Goal: Task Accomplishment & Management: Use online tool/utility

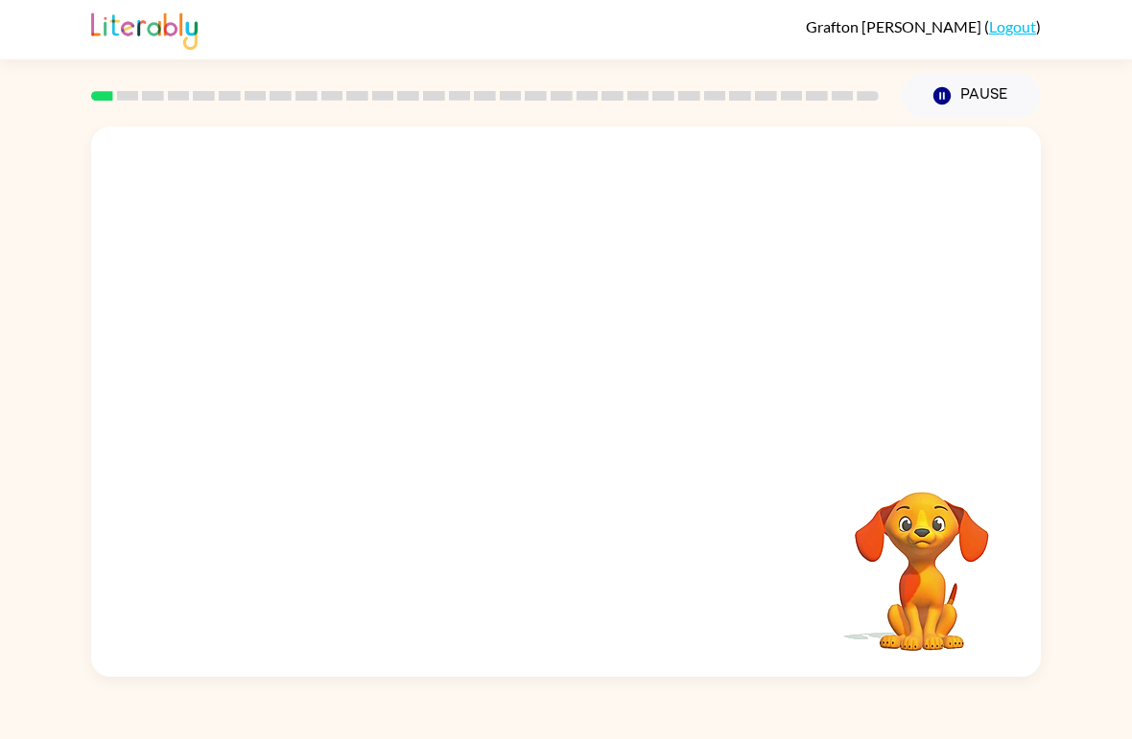
click at [569, 387] on div "Your browser must support playing .mp4 files to use Literably. Please try using…" at bounding box center [565, 402] width 949 height 550
click at [166, 226] on div "Your browser must support playing .mp4 files to use Literably. Please try using…" at bounding box center [565, 402] width 949 height 550
click at [191, 50] on link at bounding box center [144, 46] width 106 height 12
click at [146, 87] on div at bounding box center [485, 95] width 810 height 67
click at [953, 84] on button "Pause Pause" at bounding box center [970, 96] width 139 height 44
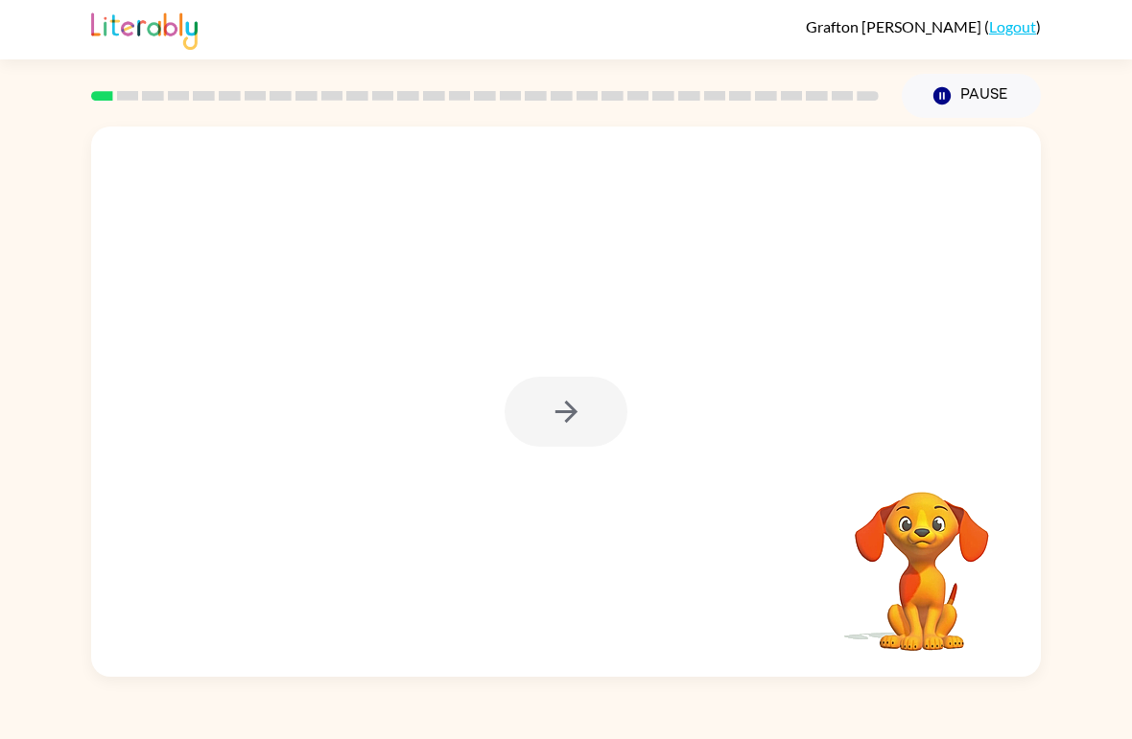
click at [1058, 473] on div "Your browser must support playing .mp4 files to use Literably. Please try using…" at bounding box center [566, 397] width 1132 height 559
click at [587, 423] on button "button" at bounding box center [565, 412] width 123 height 70
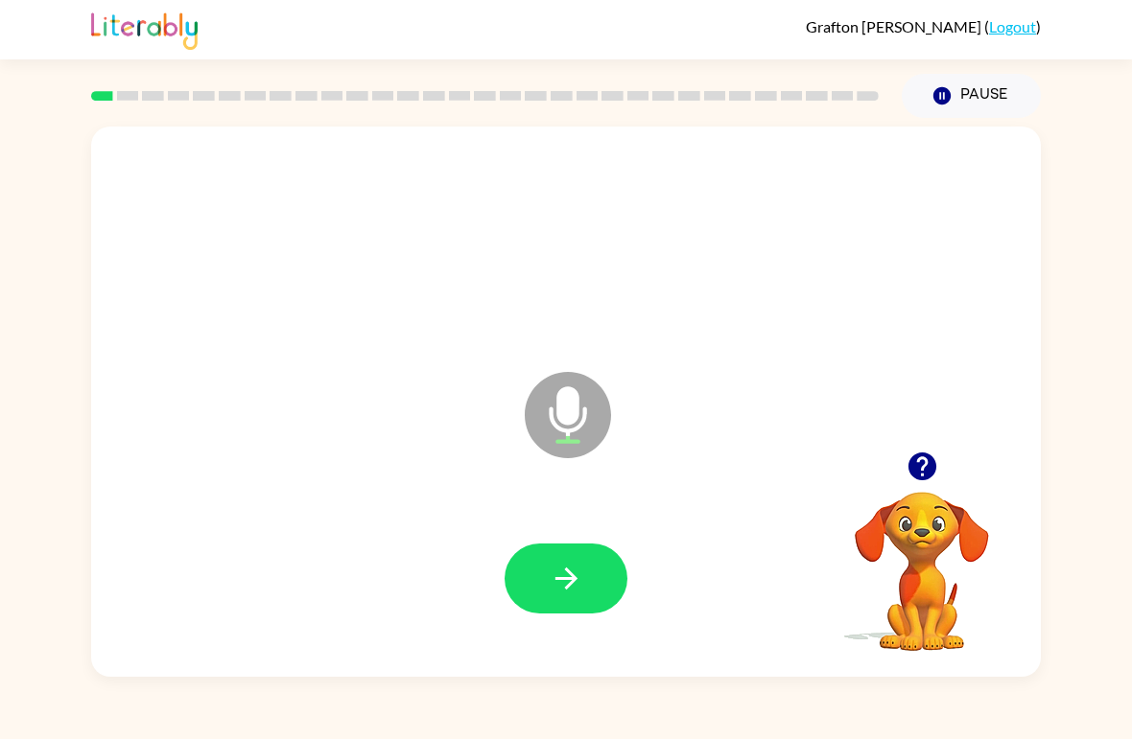
click at [597, 594] on button "button" at bounding box center [565, 579] width 123 height 70
click at [573, 592] on icon "button" at bounding box center [566, 579] width 34 height 34
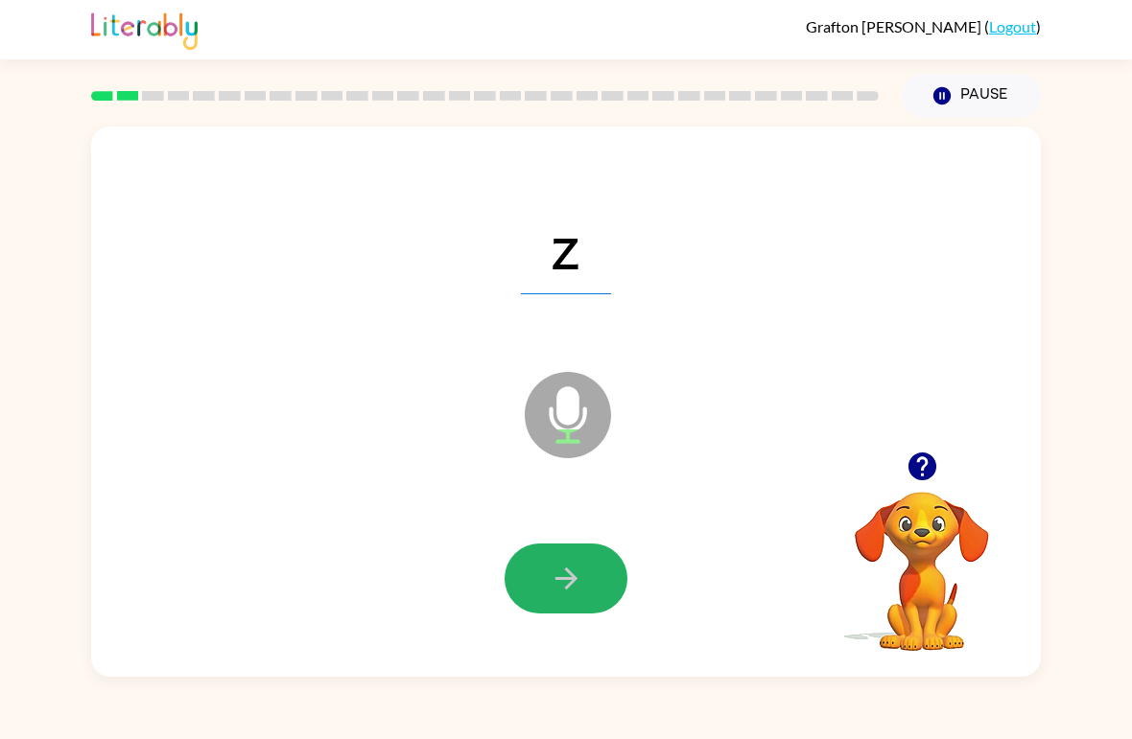
click at [565, 586] on icon "button" at bounding box center [566, 579] width 34 height 34
click at [605, 581] on button "button" at bounding box center [565, 579] width 123 height 70
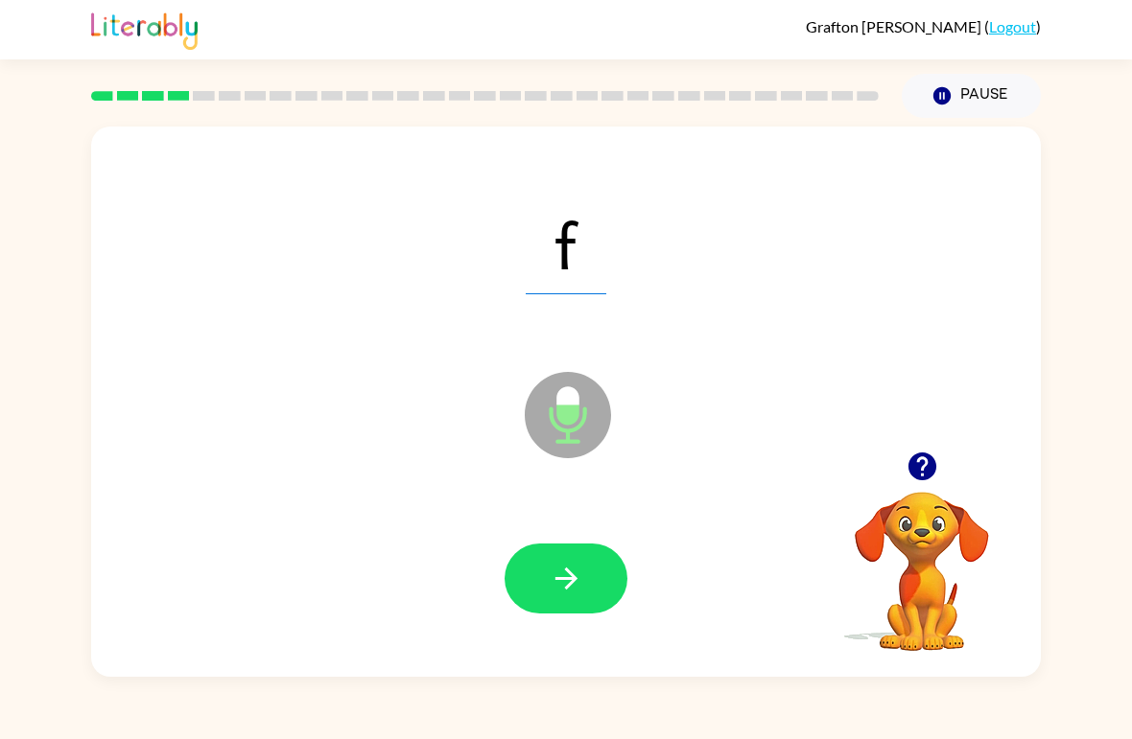
click at [549, 589] on icon "button" at bounding box center [566, 579] width 34 height 34
click at [594, 583] on button "button" at bounding box center [565, 579] width 123 height 70
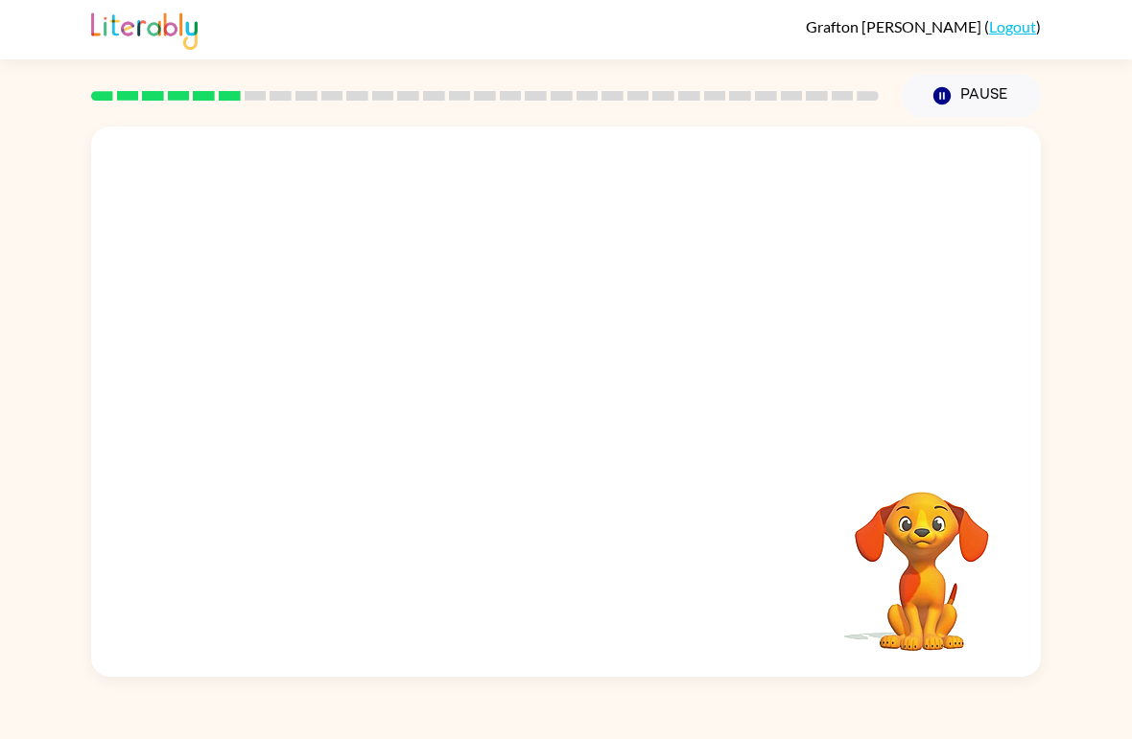
click at [919, 549] on video "Your browser must support playing .mp4 files to use Literably. Please try using…" at bounding box center [922, 558] width 192 height 192
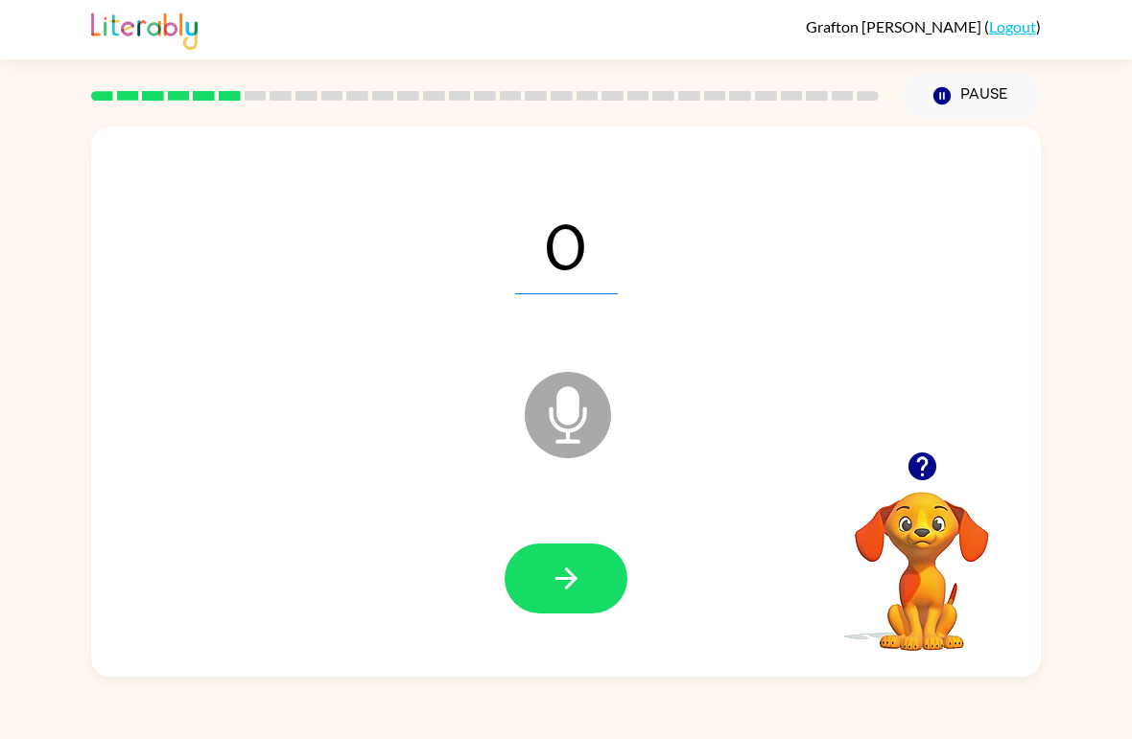
click at [598, 575] on button "button" at bounding box center [565, 579] width 123 height 70
click at [596, 585] on button "button" at bounding box center [565, 579] width 123 height 70
click at [575, 572] on icon "button" at bounding box center [566, 579] width 34 height 34
click at [574, 572] on div at bounding box center [565, 579] width 123 height 70
click at [587, 583] on button "button" at bounding box center [565, 579] width 123 height 70
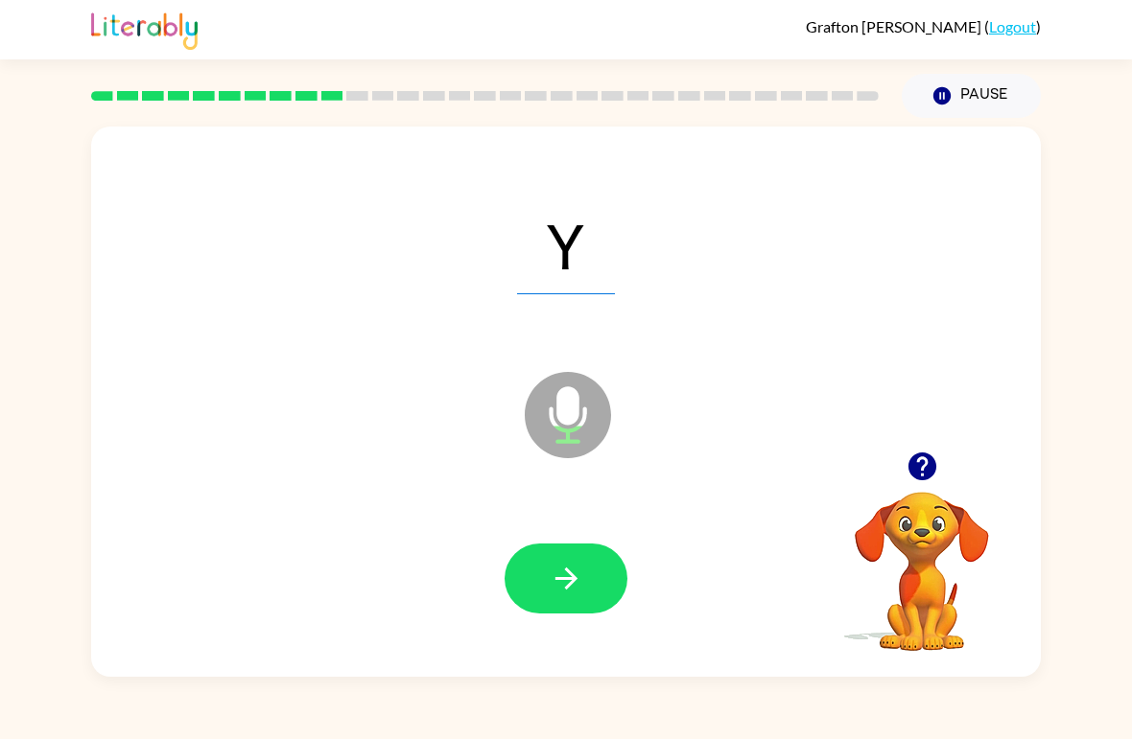
click at [550, 570] on icon "button" at bounding box center [566, 579] width 34 height 34
click at [567, 566] on icon "button" at bounding box center [566, 579] width 34 height 34
click at [557, 560] on button "button" at bounding box center [565, 579] width 123 height 70
click at [570, 572] on icon "button" at bounding box center [565, 579] width 22 height 22
click at [543, 566] on button "button" at bounding box center [565, 579] width 123 height 70
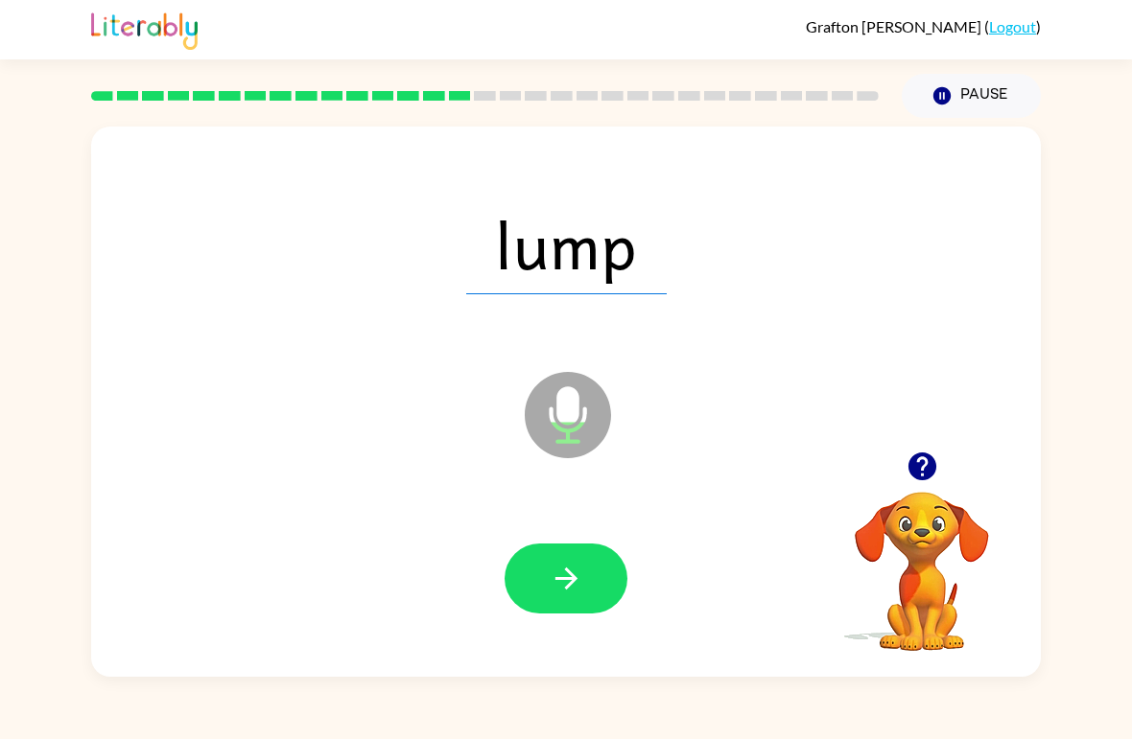
click at [568, 568] on icon "button" at bounding box center [566, 579] width 34 height 34
click at [565, 532] on div at bounding box center [565, 580] width 911 height 158
click at [544, 585] on button "button" at bounding box center [565, 579] width 123 height 70
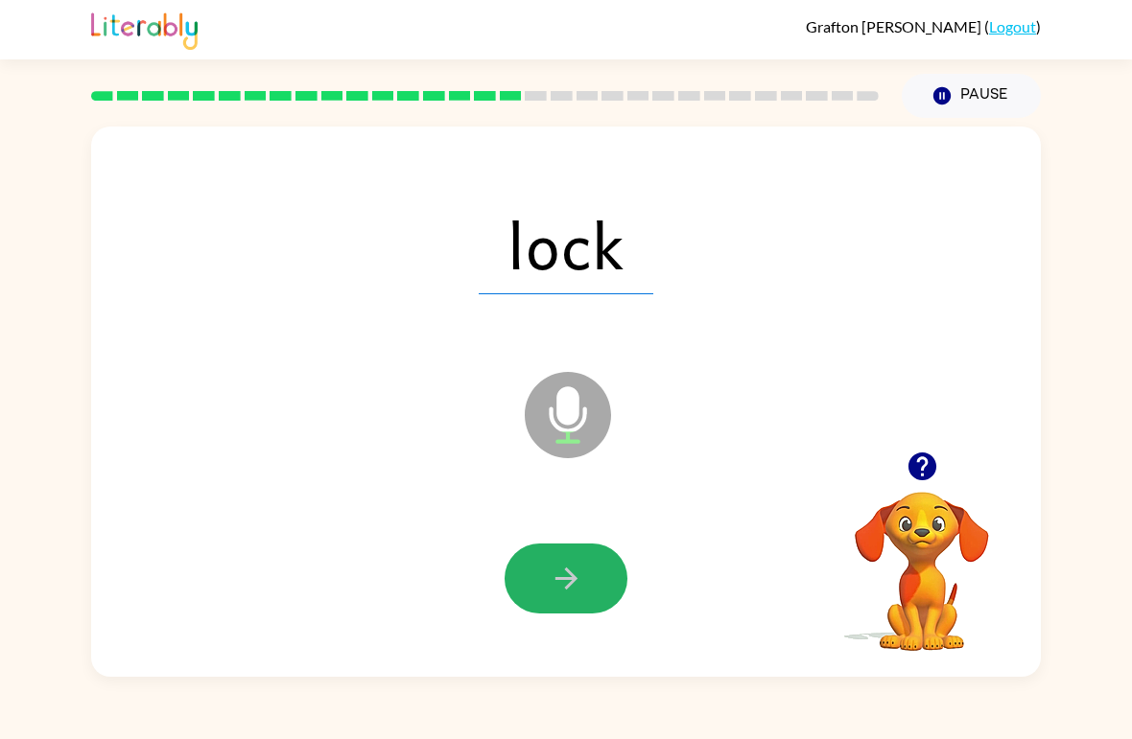
click at [547, 570] on button "button" at bounding box center [565, 579] width 123 height 70
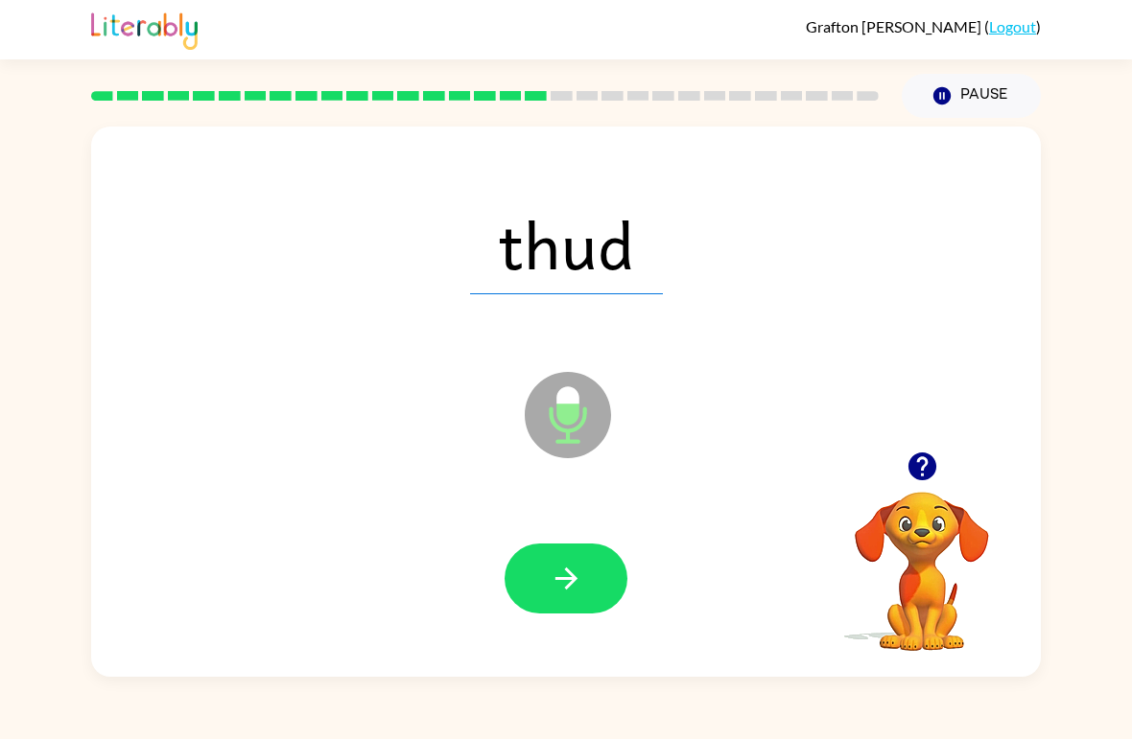
click at [555, 563] on icon "button" at bounding box center [566, 579] width 34 height 34
click at [556, 556] on button "button" at bounding box center [565, 579] width 123 height 70
click at [553, 580] on icon "button" at bounding box center [566, 579] width 34 height 34
click at [558, 569] on icon "button" at bounding box center [566, 579] width 34 height 34
click at [555, 573] on icon "button" at bounding box center [566, 579] width 34 height 34
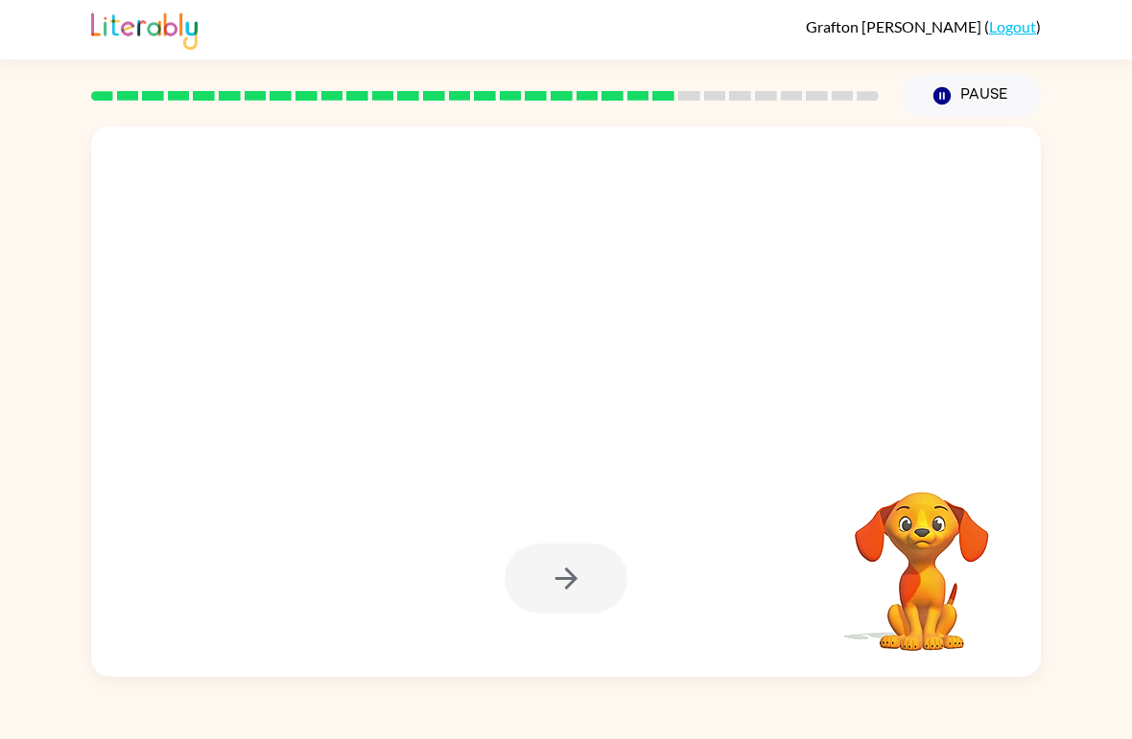
click at [918, 575] on video "Your browser must support playing .mp4 files to use Literably. Please try using…" at bounding box center [922, 558] width 192 height 192
click at [930, 579] on video "Your browser must support playing .mp4 files to use Literably. Please try using…" at bounding box center [922, 558] width 192 height 192
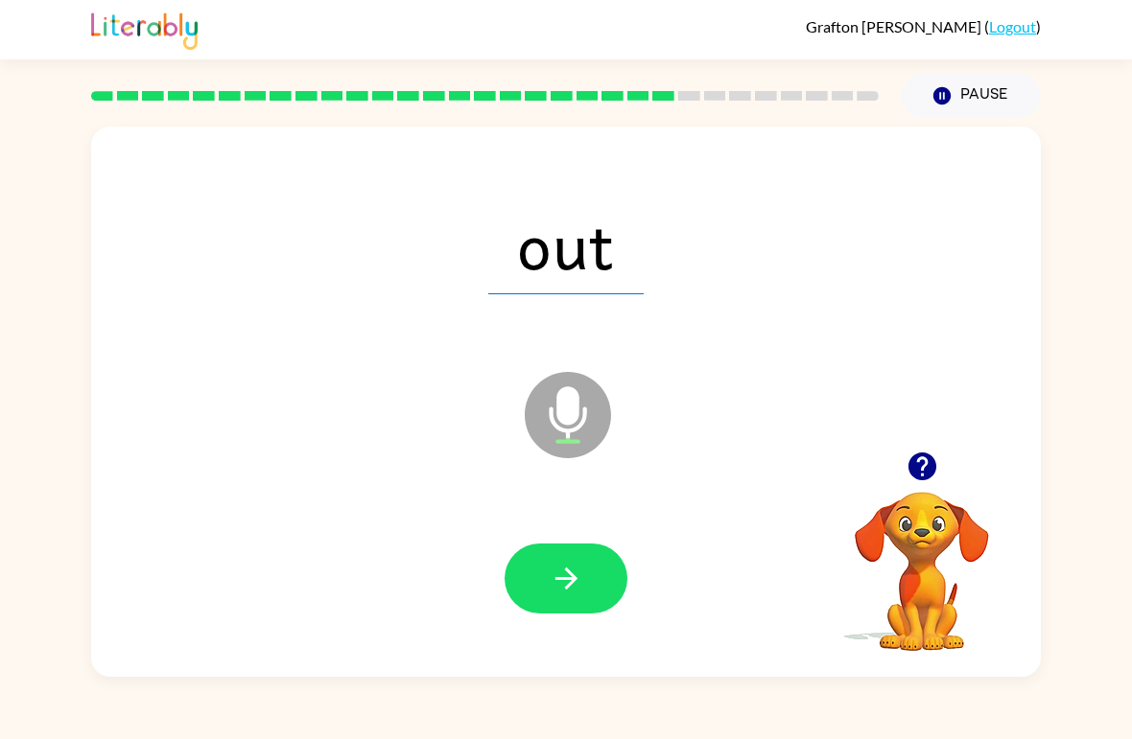
click at [582, 586] on icon "button" at bounding box center [566, 579] width 34 height 34
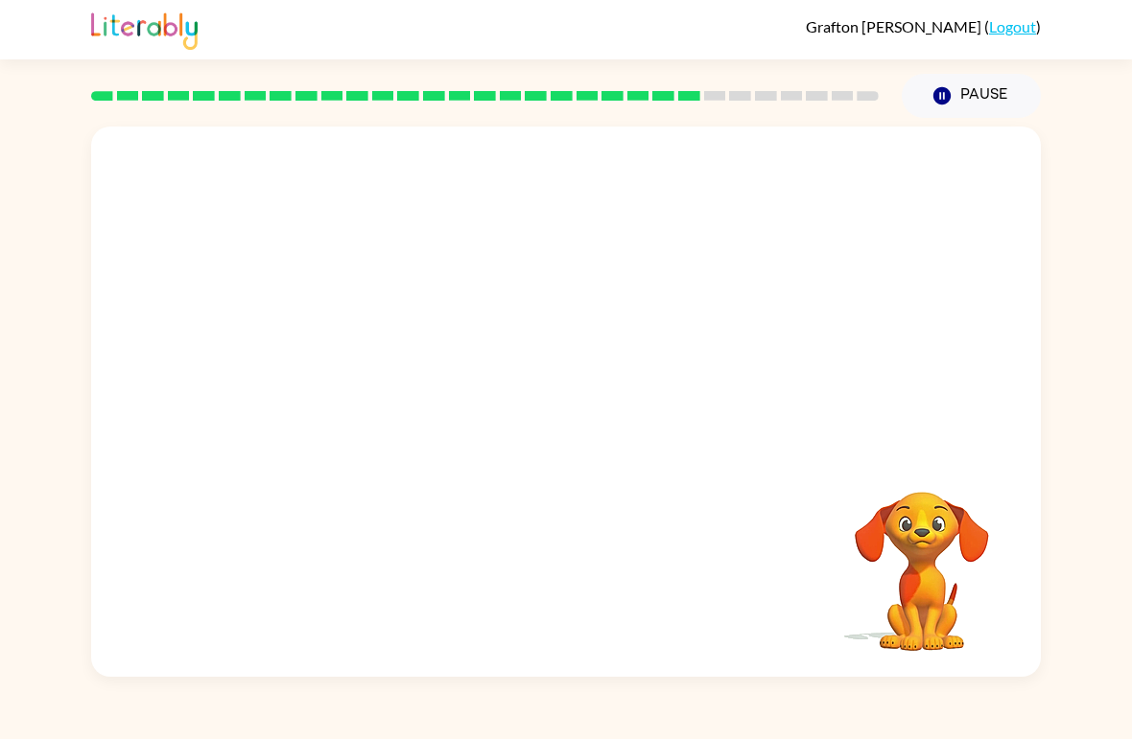
click at [953, 86] on button "Pause Pause" at bounding box center [970, 96] width 139 height 44
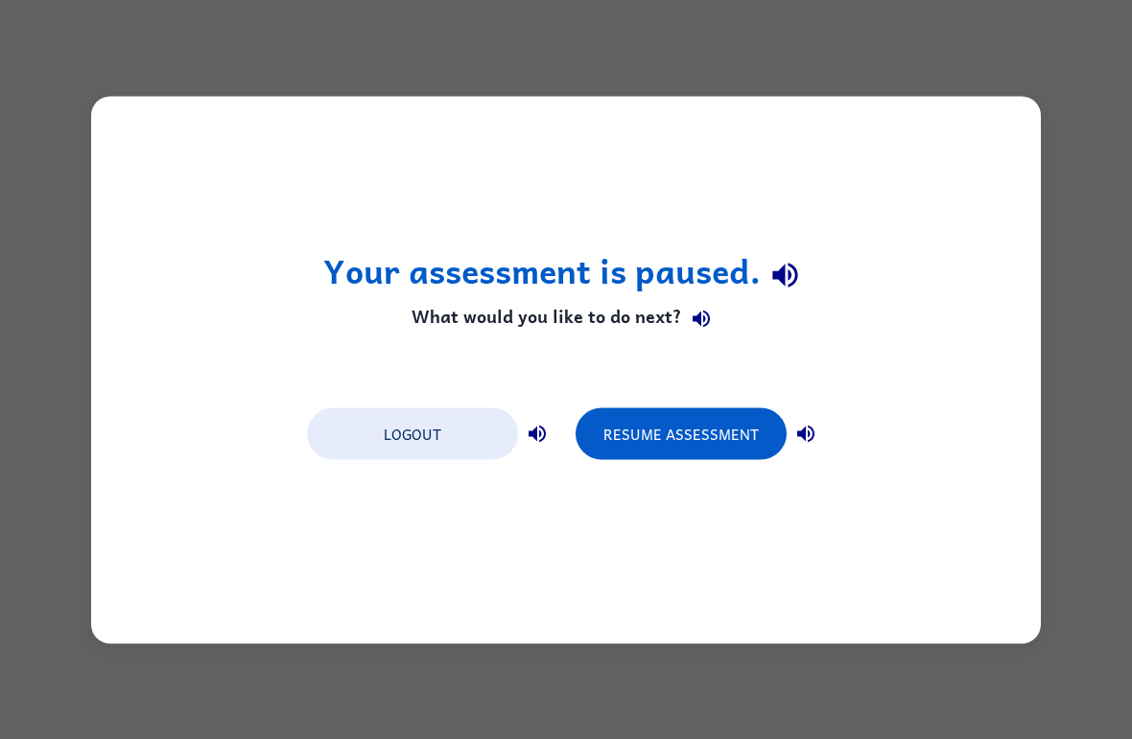
click at [631, 456] on button "Resume Assessment" at bounding box center [680, 434] width 211 height 52
click at [667, 409] on button "Resume Assessment" at bounding box center [680, 434] width 211 height 52
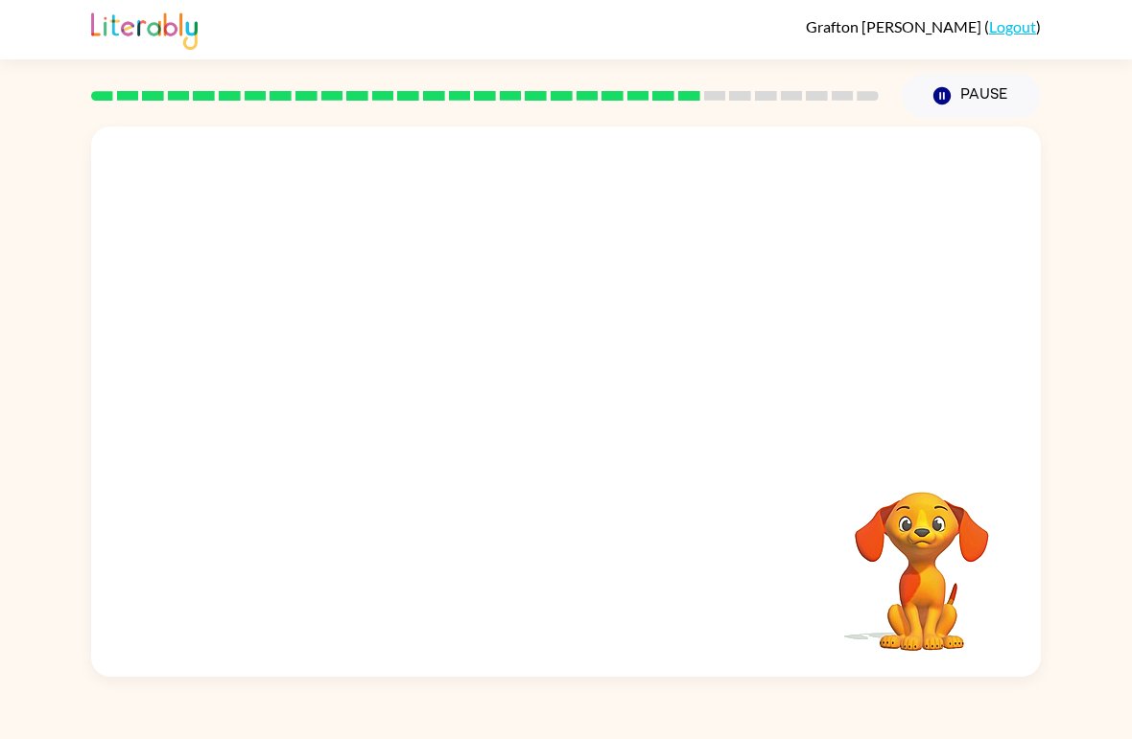
click at [998, 93] on button "Pause Pause" at bounding box center [970, 96] width 139 height 44
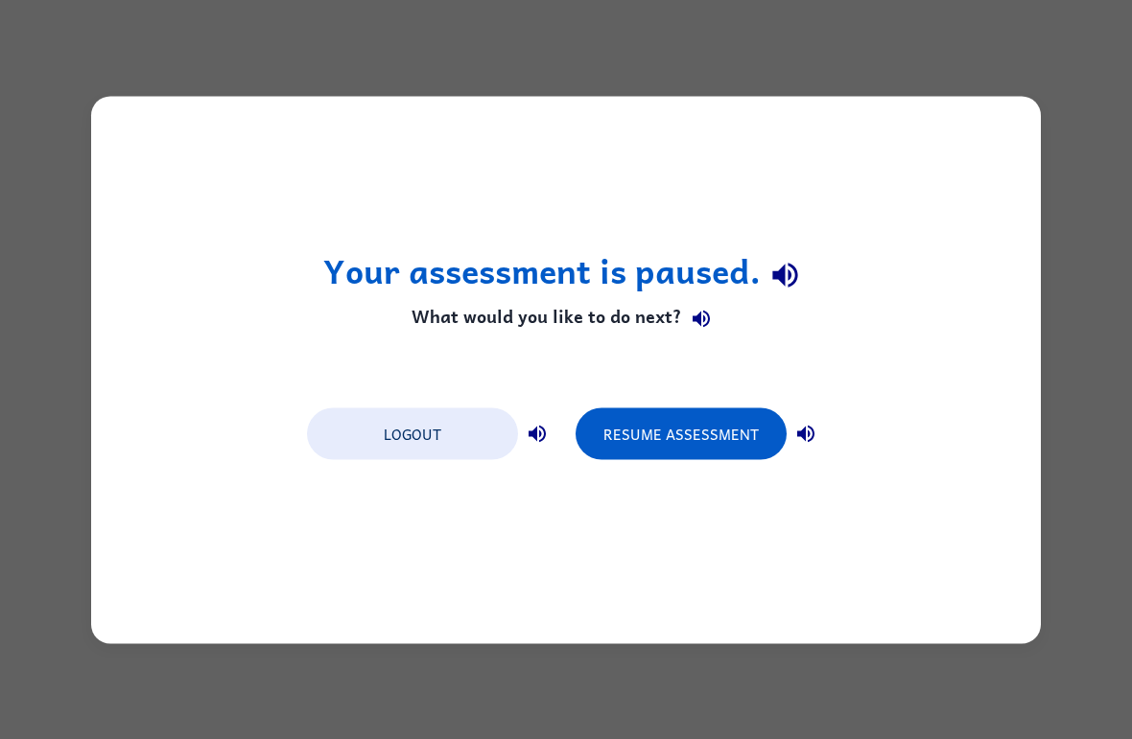
click at [671, 441] on button "Resume Assessment" at bounding box center [680, 434] width 211 height 52
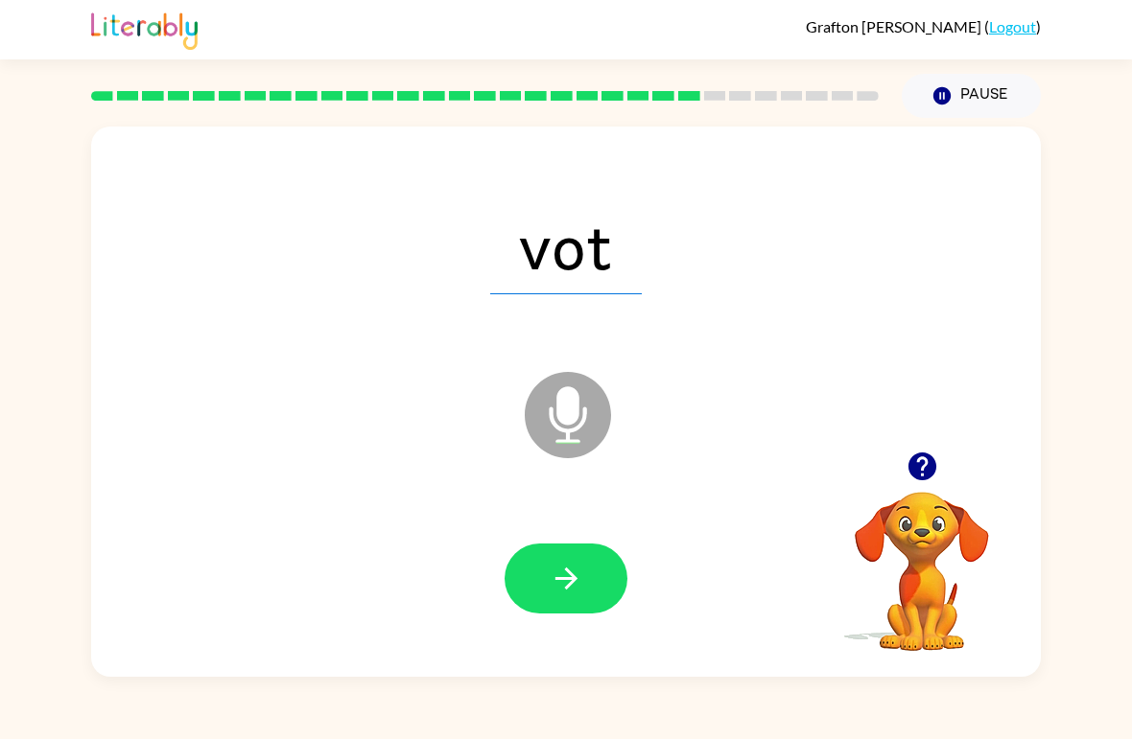
click at [560, 587] on icon "button" at bounding box center [566, 579] width 34 height 34
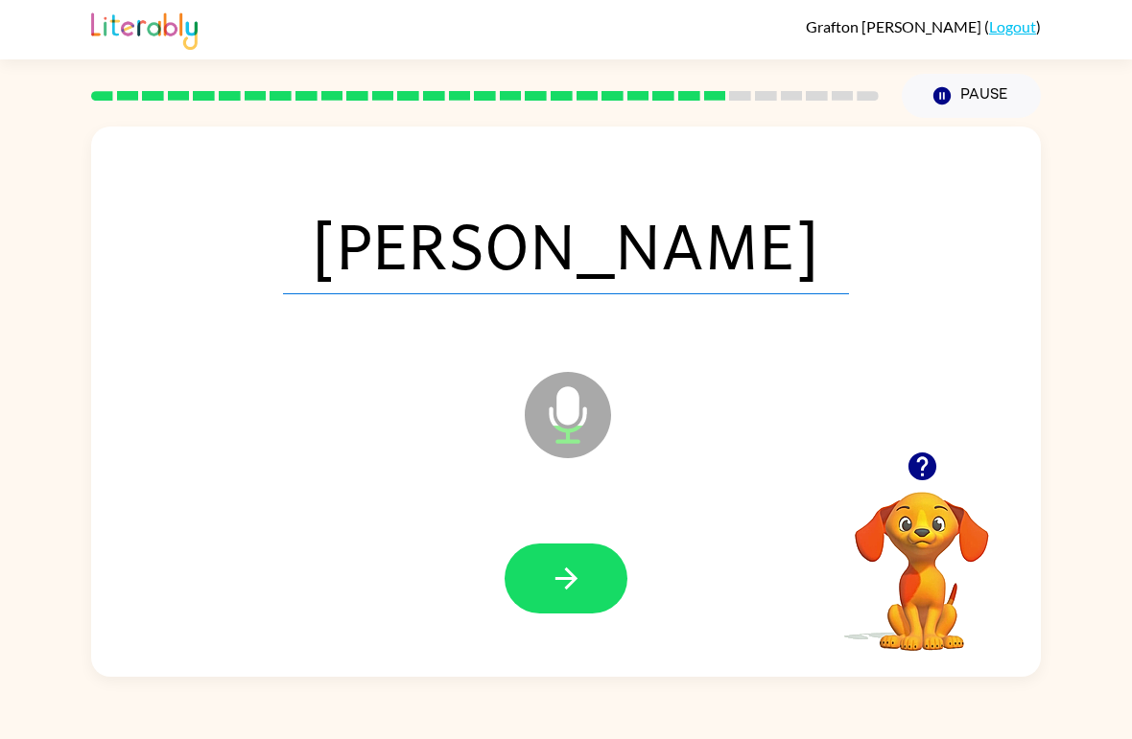
click at [584, 580] on button "button" at bounding box center [565, 579] width 123 height 70
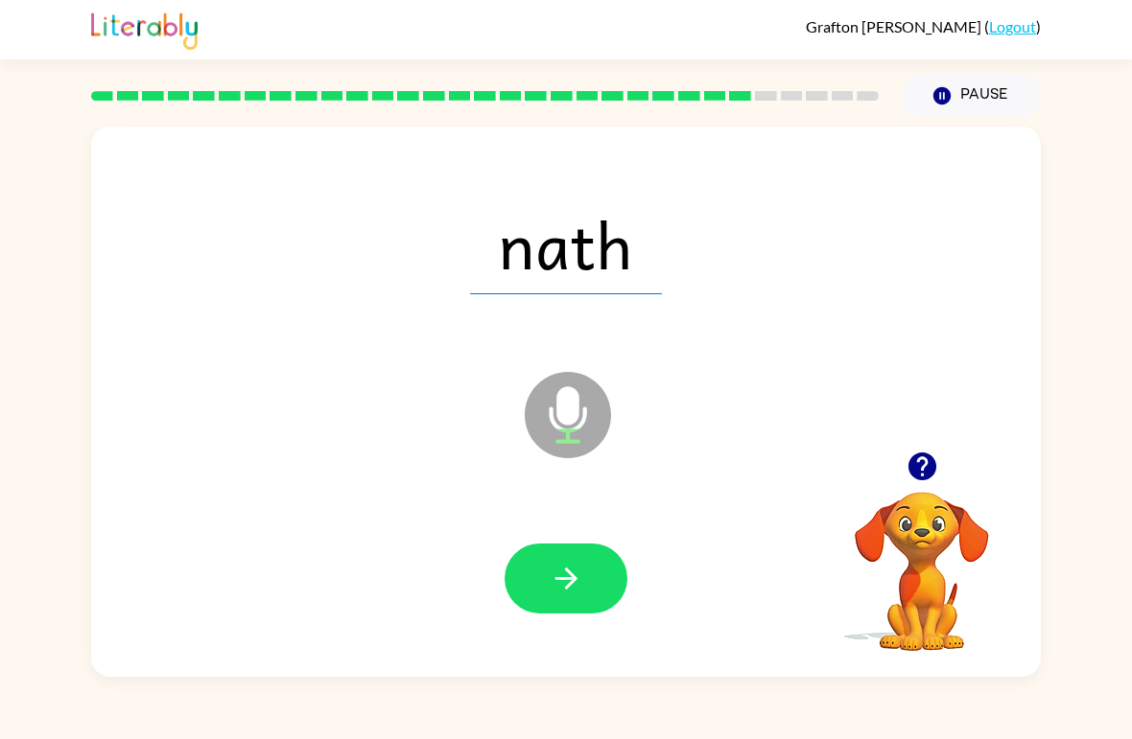
click at [572, 561] on button "button" at bounding box center [565, 579] width 123 height 70
click at [556, 571] on icon "button" at bounding box center [566, 579] width 34 height 34
click at [592, 535] on div at bounding box center [565, 580] width 911 height 158
click at [540, 626] on div at bounding box center [565, 580] width 911 height 158
click at [558, 584] on icon "button" at bounding box center [566, 579] width 34 height 34
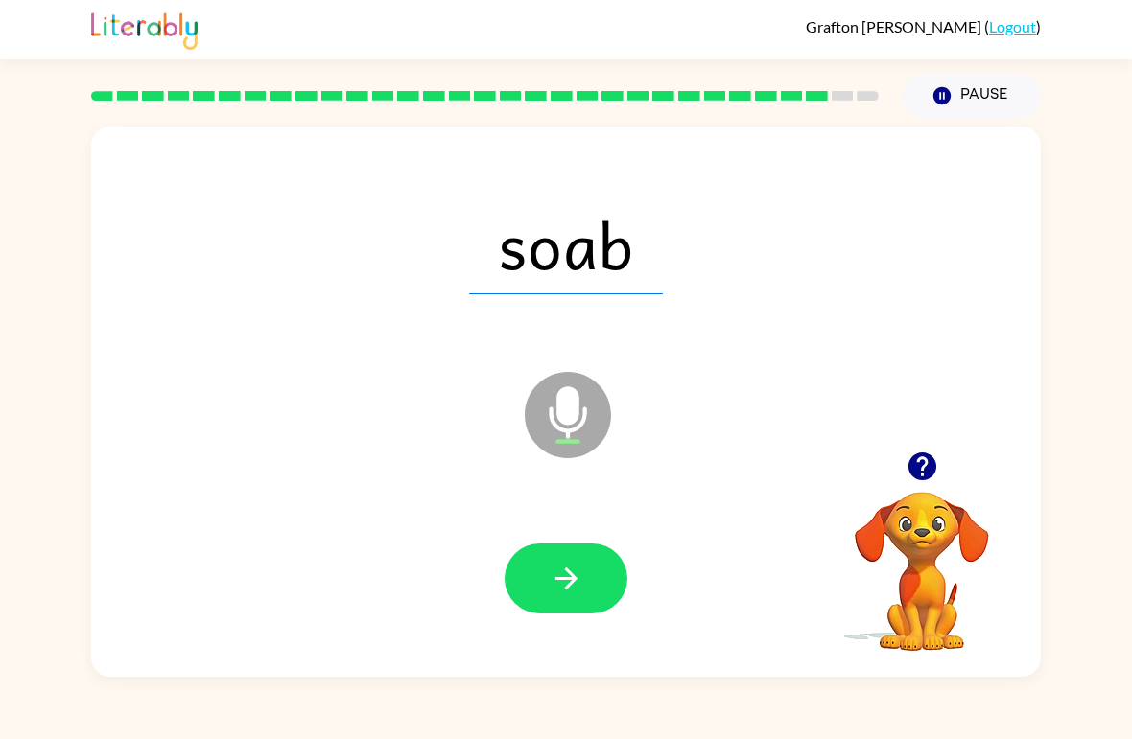
click at [569, 584] on icon "button" at bounding box center [566, 579] width 34 height 34
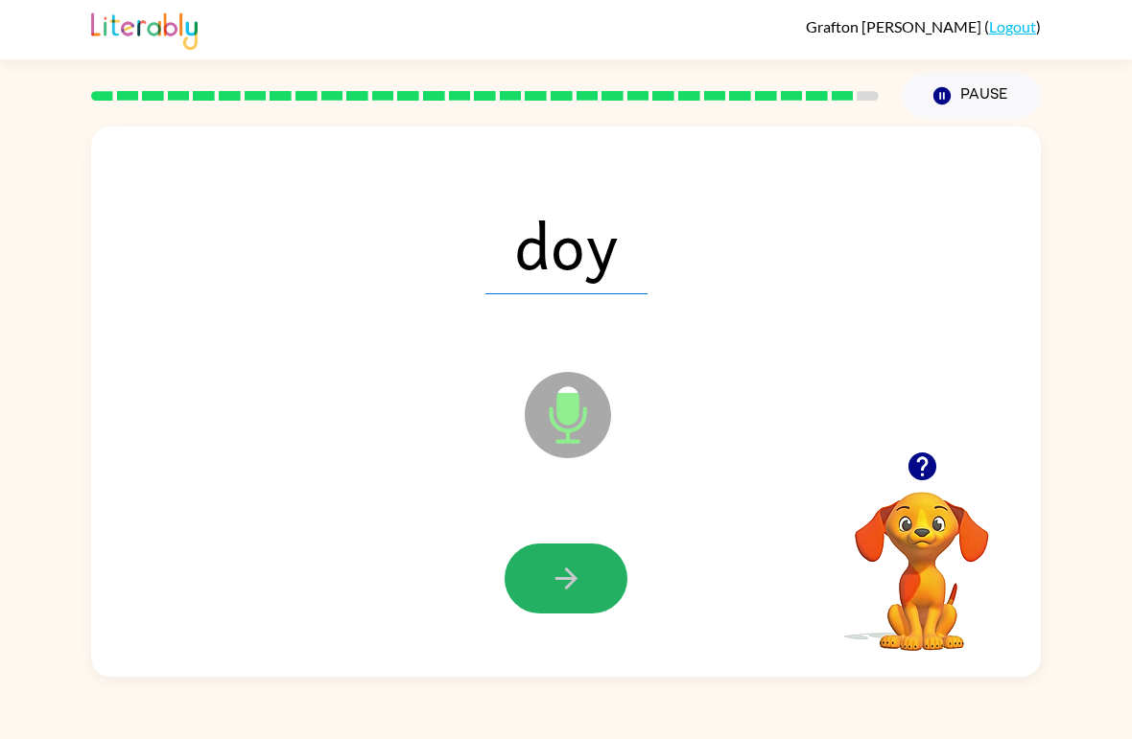
click at [570, 582] on icon "button" at bounding box center [566, 579] width 34 height 34
